Goal: Task Accomplishment & Management: Manage account settings

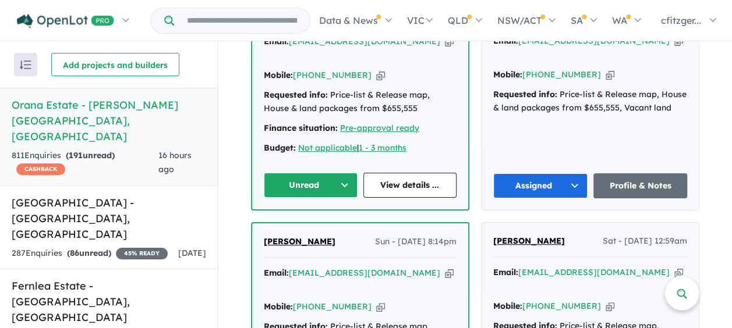
scroll to position [757, 0]
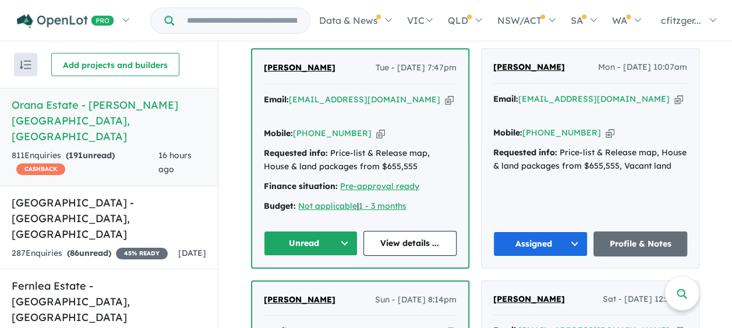
click at [291, 231] on button "Unread" at bounding box center [311, 243] width 94 height 25
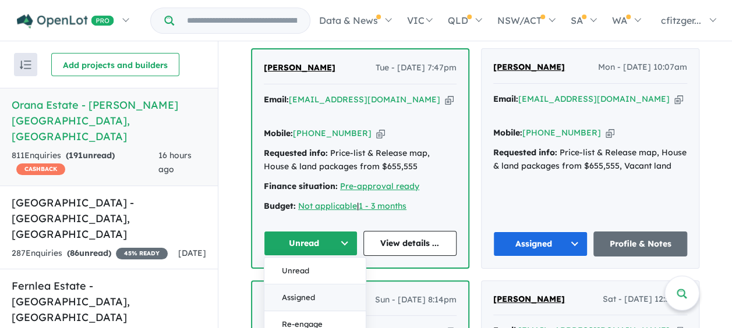
click at [289, 284] on button "Assigned" at bounding box center [314, 297] width 101 height 27
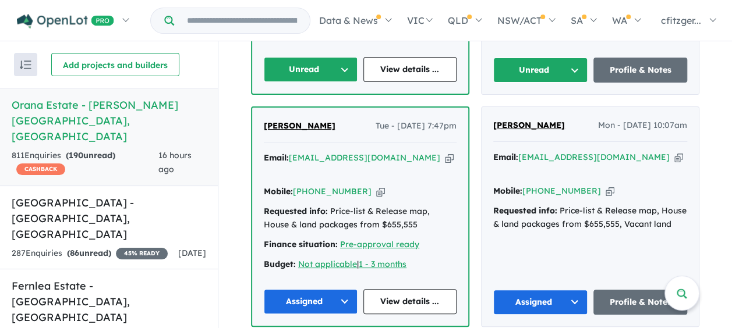
scroll to position [524, 0]
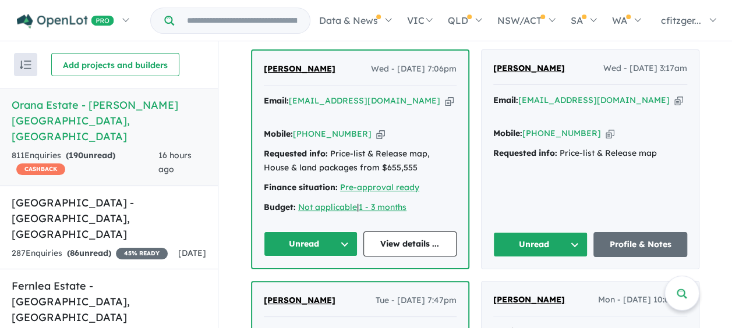
click at [529, 232] on button "Unread" at bounding box center [540, 244] width 94 height 25
click at [515, 286] on button "Assigned" at bounding box center [544, 299] width 101 height 27
click at [297, 232] on button "Unread" at bounding box center [311, 244] width 94 height 25
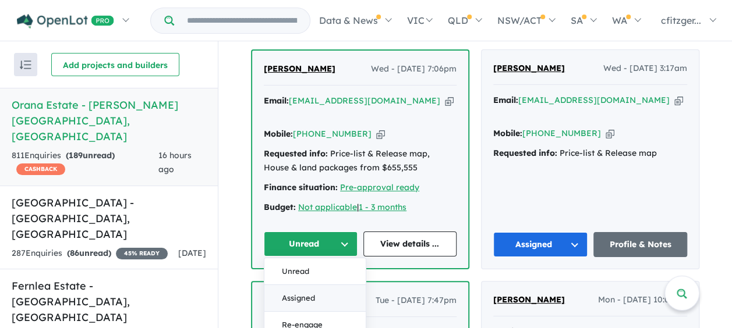
click at [285, 285] on button "Assigned" at bounding box center [314, 298] width 101 height 27
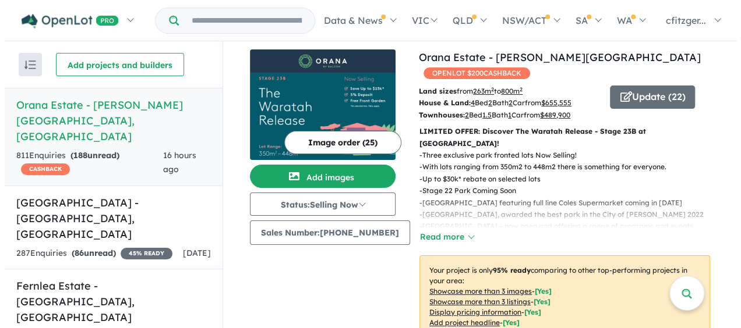
scroll to position [0, 0]
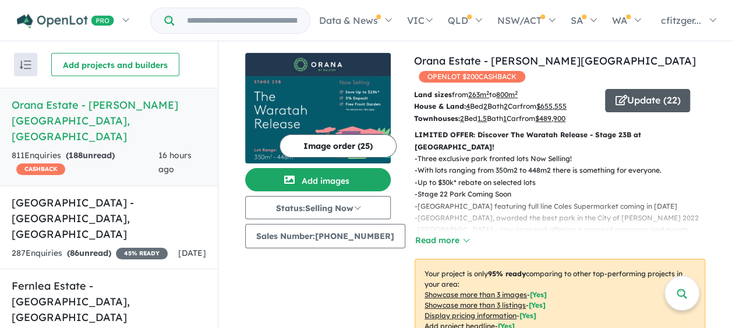
click at [636, 92] on button "Update ( 22 )" at bounding box center [647, 100] width 85 height 23
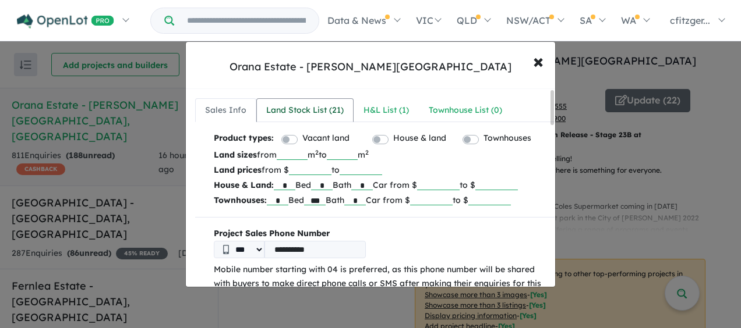
click at [298, 115] on div "Land Stock List ( 21 )" at bounding box center [304, 111] width 77 height 14
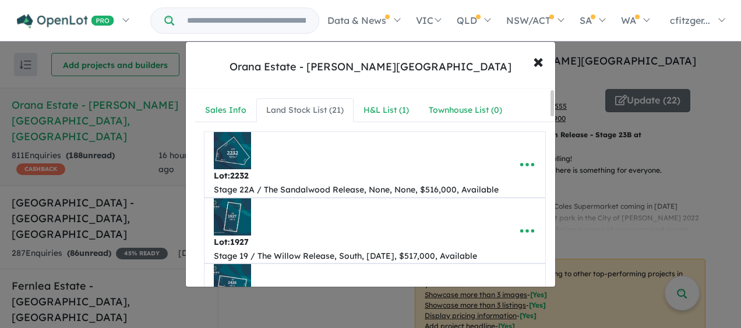
click at [291, 101] on link "Land Stock List ( 21 )" at bounding box center [304, 110] width 97 height 24
click at [228, 107] on div "Sales Info" at bounding box center [225, 111] width 41 height 14
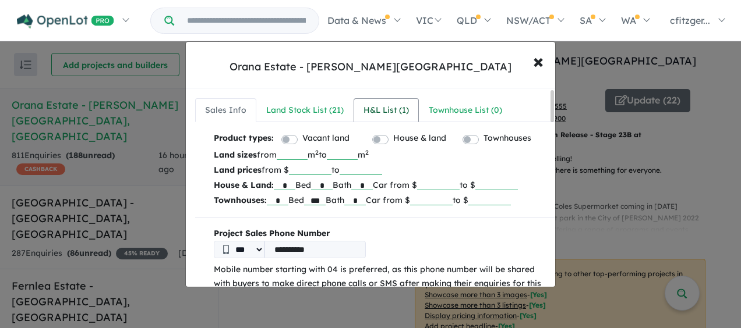
click at [363, 109] on div "H&L List ( 1 )" at bounding box center [385, 111] width 45 height 14
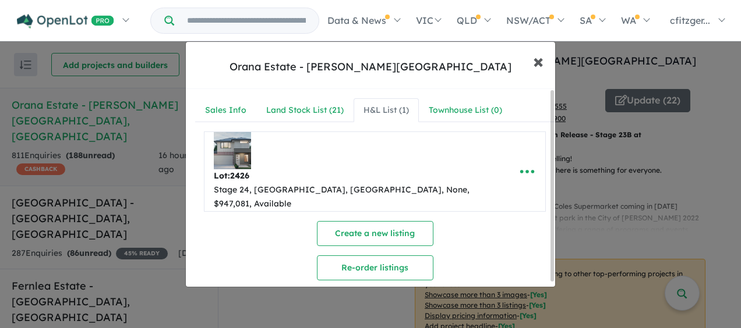
click at [538, 58] on span "×" at bounding box center [538, 60] width 10 height 25
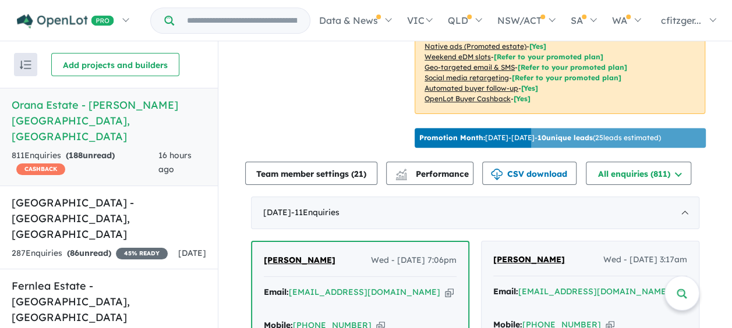
scroll to position [466, 0]
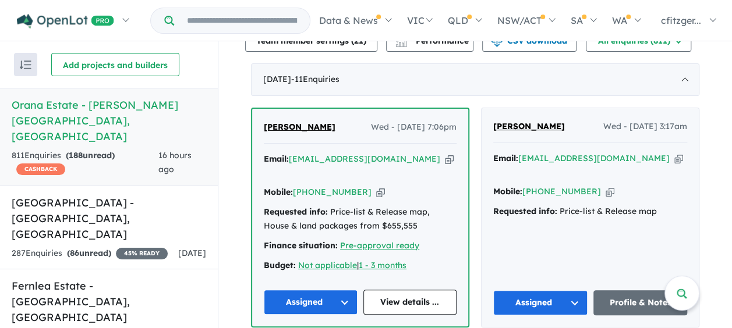
click at [291, 121] on div "[PERSON_NAME] Wed - [DATE] 7:06pm" at bounding box center [360, 132] width 193 height 23
click at [285, 122] on span "[PERSON_NAME]" at bounding box center [300, 127] width 72 height 10
